Goal: Task Accomplishment & Management: Manage account settings

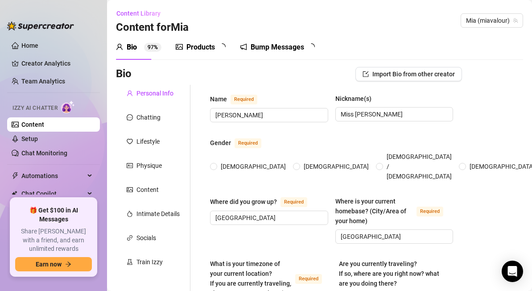
radio input "true"
type input "[DATE]"
click at [54, 150] on link "Chat Monitoring" at bounding box center [44, 153] width 46 height 7
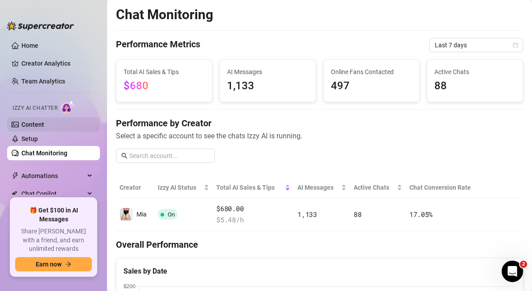
click at [36, 126] on link "Content" at bounding box center [32, 124] width 23 height 7
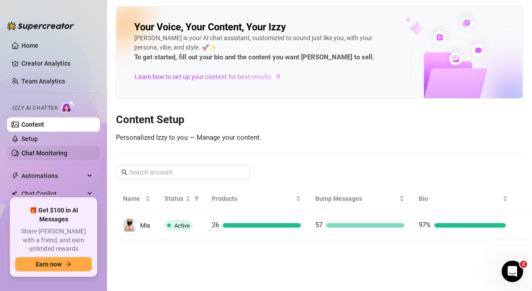
click at [49, 150] on link "Chat Monitoring" at bounding box center [44, 153] width 46 height 7
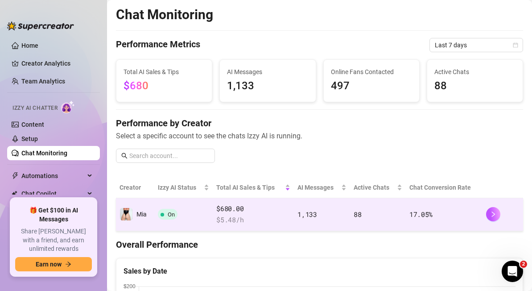
scroll to position [70, 0]
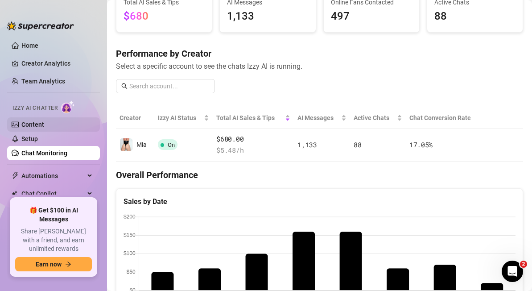
click at [33, 128] on link "Content" at bounding box center [32, 124] width 23 height 7
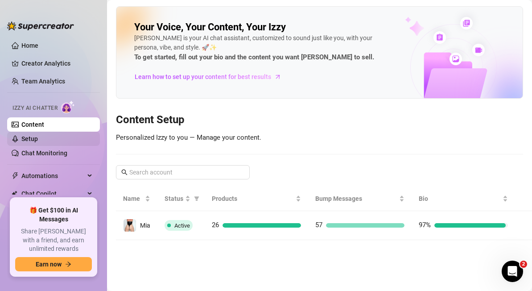
click at [38, 138] on link "Setup" at bounding box center [29, 138] width 17 height 7
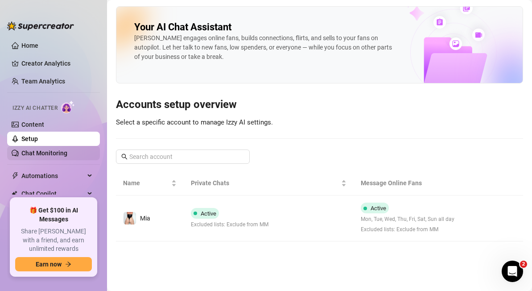
click at [61, 155] on link "Chat Monitoring" at bounding box center [44, 153] width 46 height 7
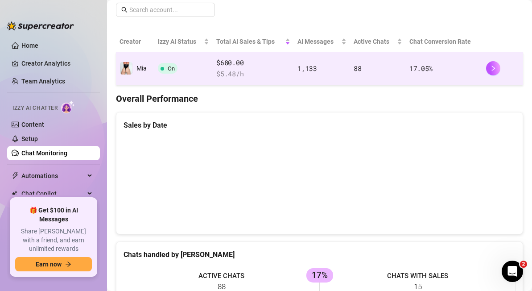
scroll to position [147, 0]
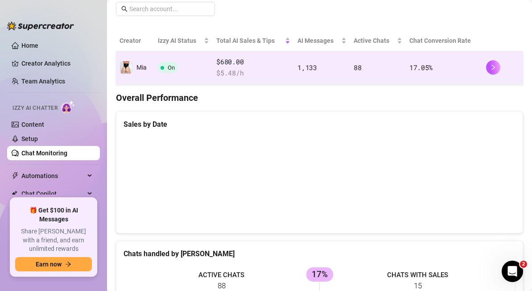
click at [336, 226] on div at bounding box center [319, 181] width 407 height 104
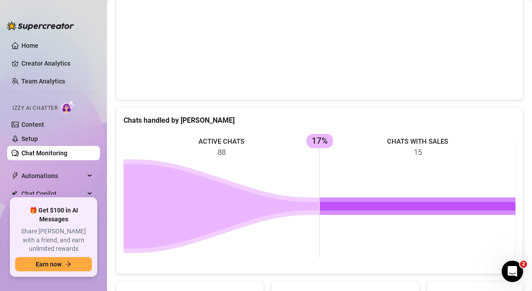
scroll to position [0, 0]
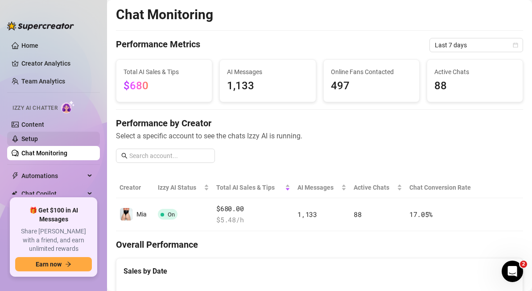
click at [37, 135] on link "Setup" at bounding box center [29, 138] width 17 height 7
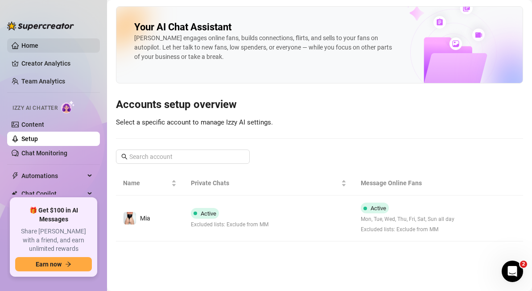
click at [38, 43] on link "Home" at bounding box center [29, 45] width 17 height 7
